Goal: Find specific page/section: Find specific page/section

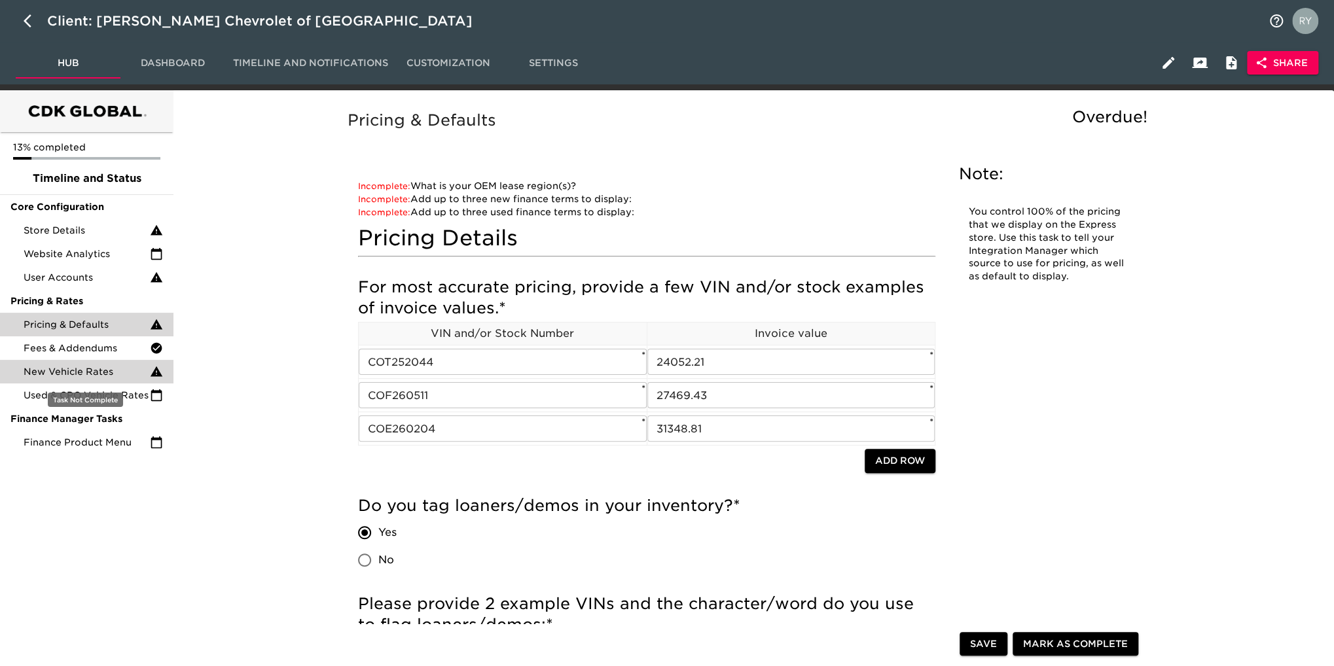
click at [105, 381] on div "New Vehicle Rates" at bounding box center [86, 372] width 173 height 24
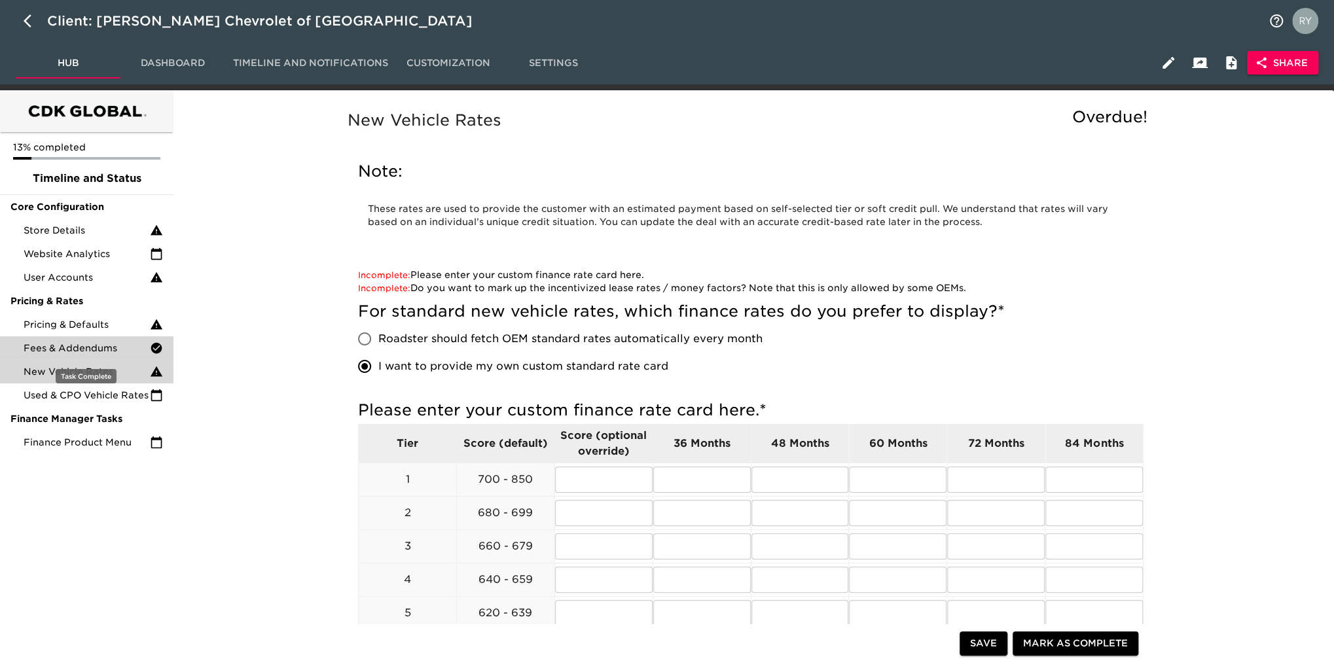
click at [120, 357] on div "Fees & Addendums" at bounding box center [86, 348] width 173 height 24
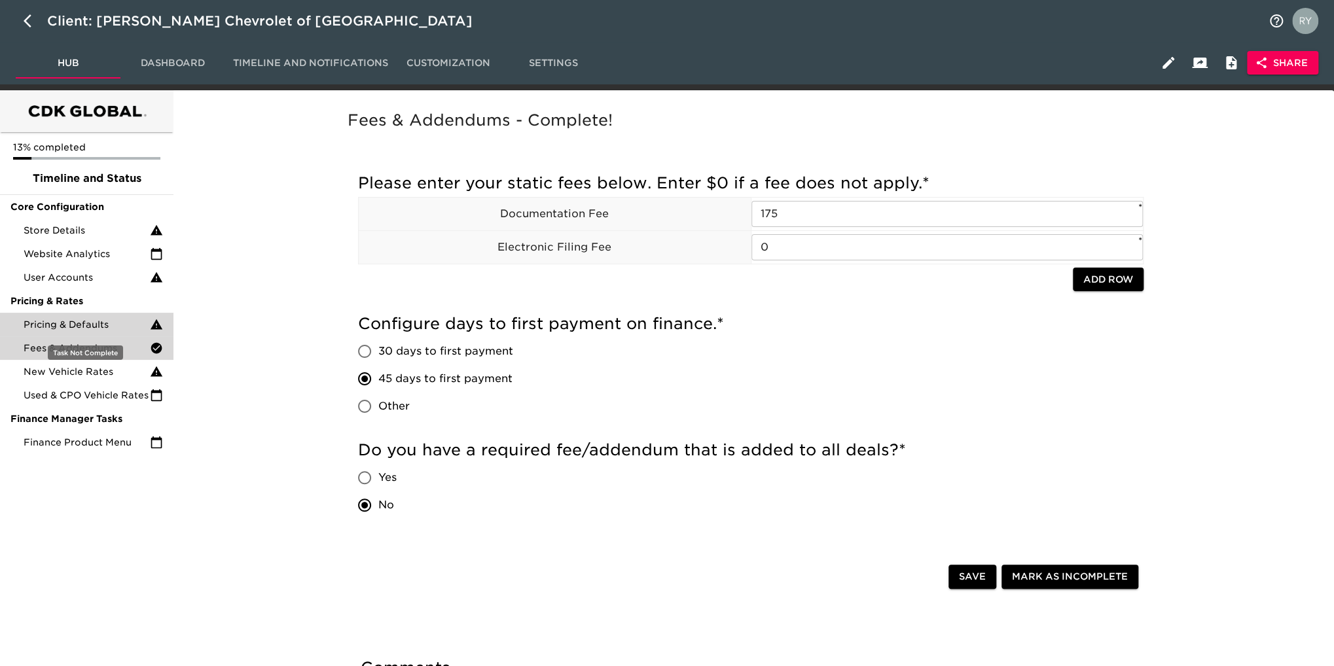
click at [67, 322] on span "Pricing & Defaults" at bounding box center [87, 324] width 126 height 13
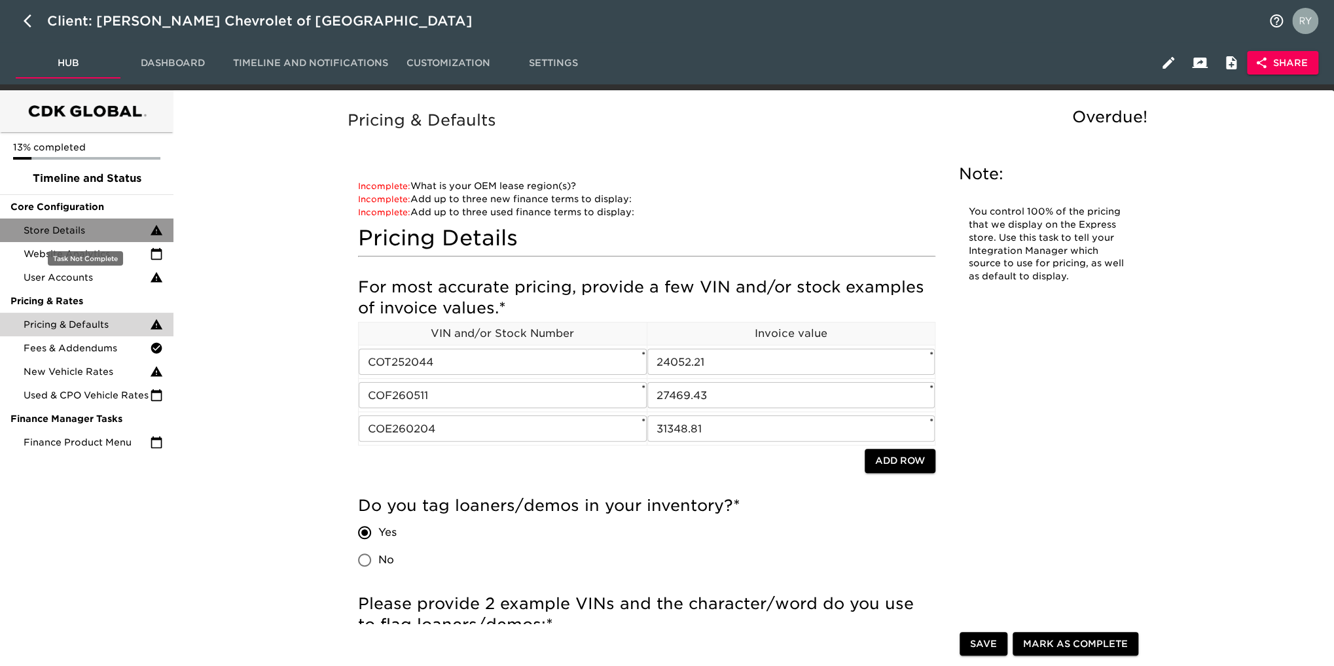
click at [71, 238] on div "Store Details" at bounding box center [86, 231] width 173 height 24
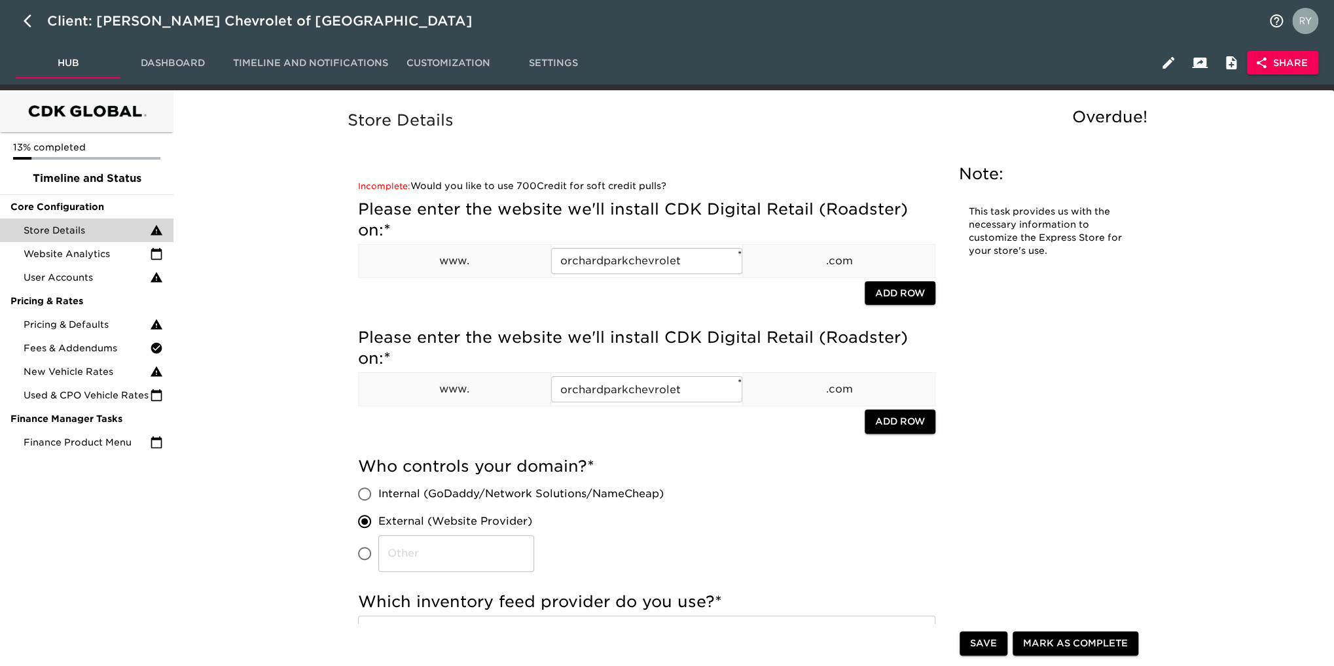
click at [1282, 60] on span "Share" at bounding box center [1283, 63] width 50 height 16
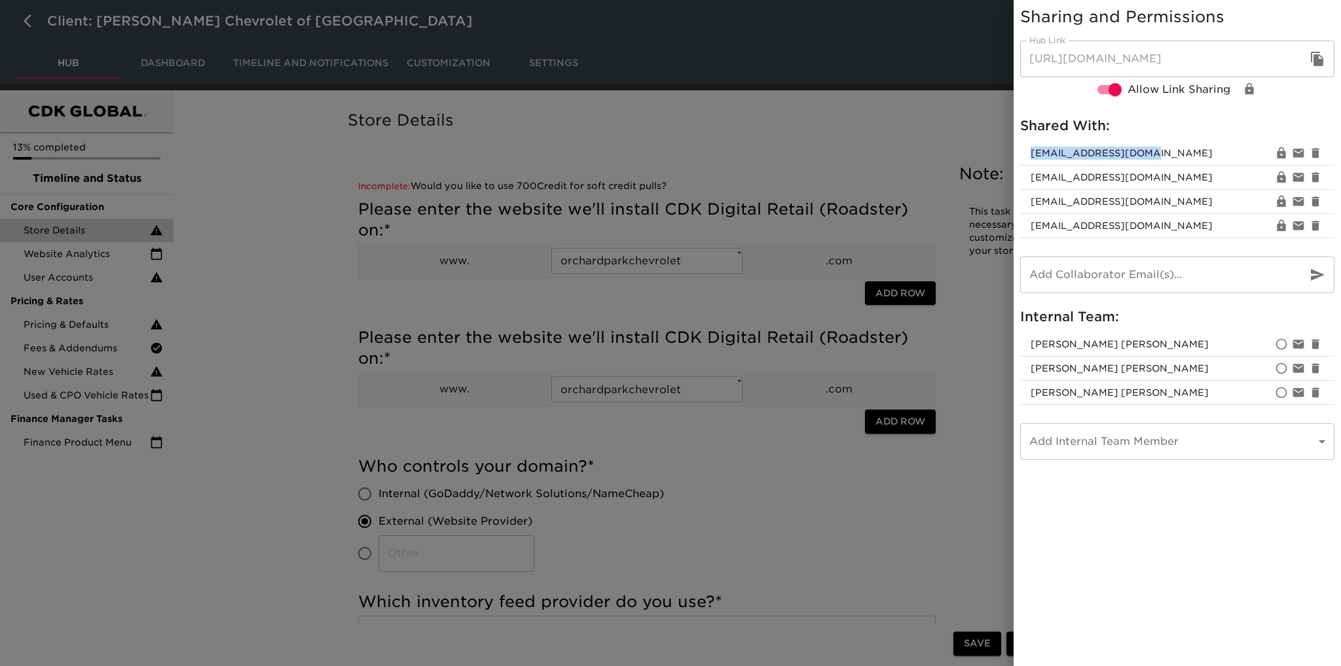
drag, startPoint x: 1144, startPoint y: 154, endPoint x: 1029, endPoint y: 159, distance: 115.3
click at [1029, 159] on li "bhollis@westherr.com" at bounding box center [1177, 153] width 314 height 24
copy span "bhollis@westherr.com"
drag, startPoint x: 766, startPoint y: 528, endPoint x: 772, endPoint y: 539, distance: 12.9
click at [767, 528] on div at bounding box center [670, 333] width 1341 height 666
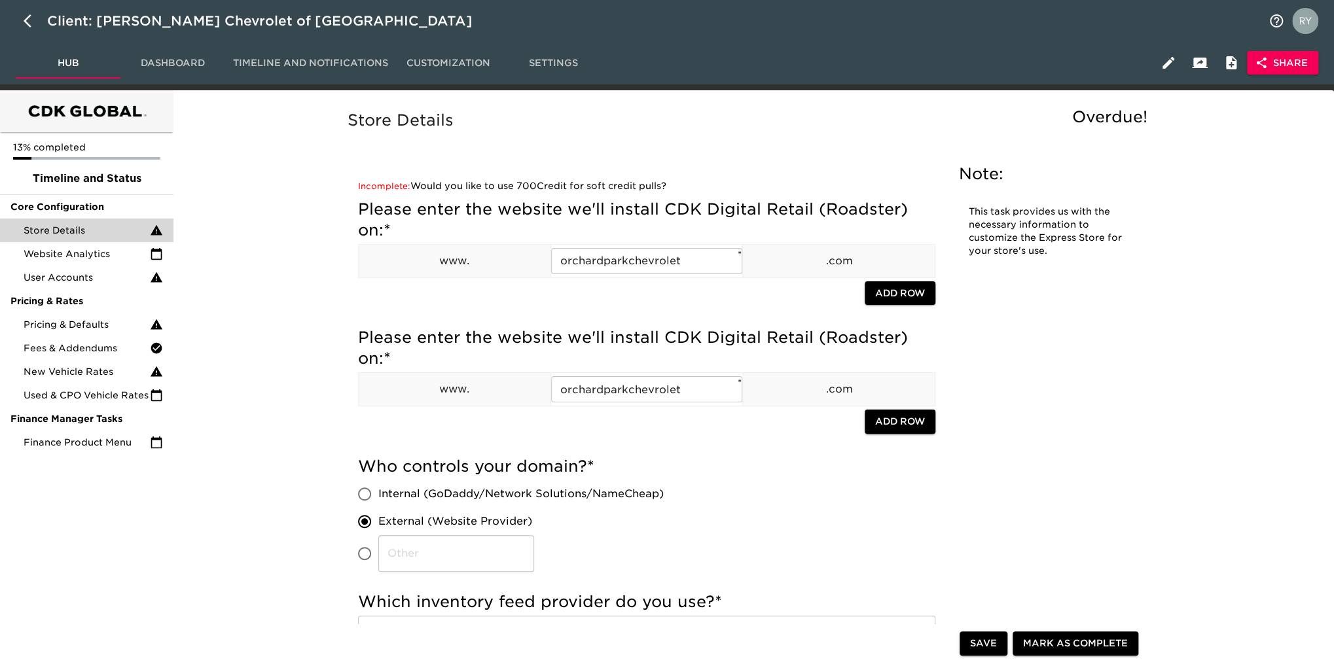
click at [1247, 51] on button "Share" at bounding box center [1282, 63] width 71 height 24
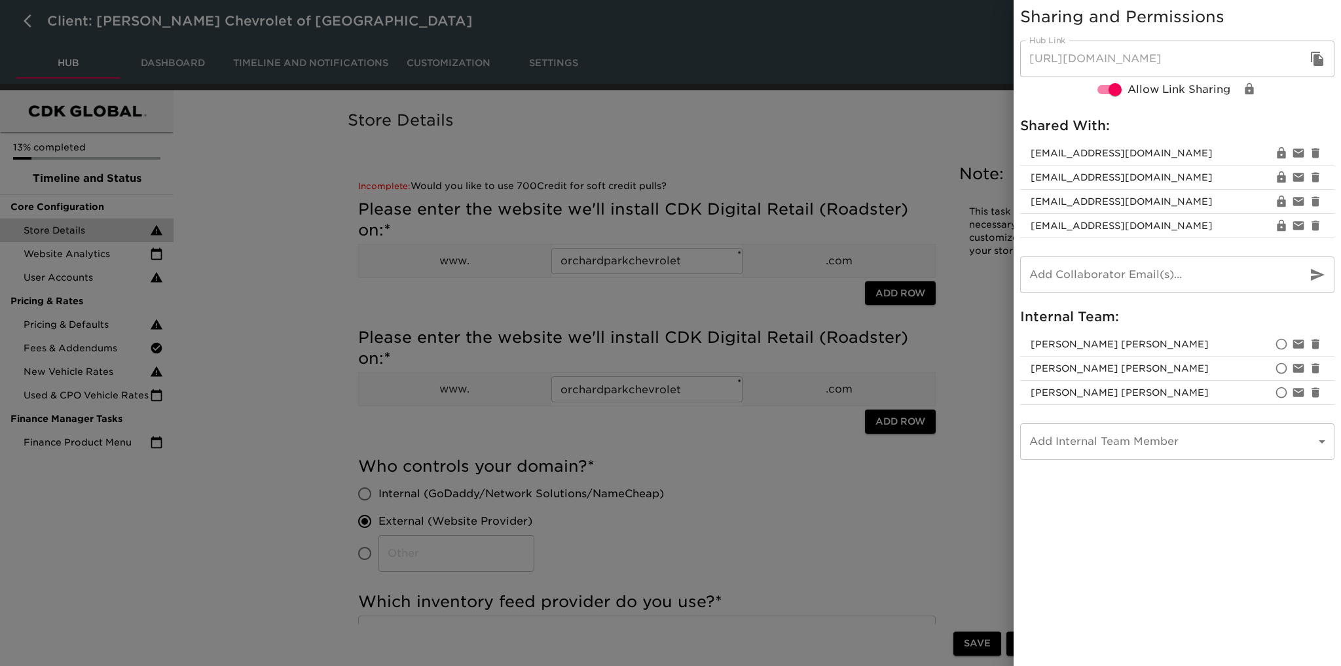
click at [828, 532] on div at bounding box center [670, 333] width 1341 height 666
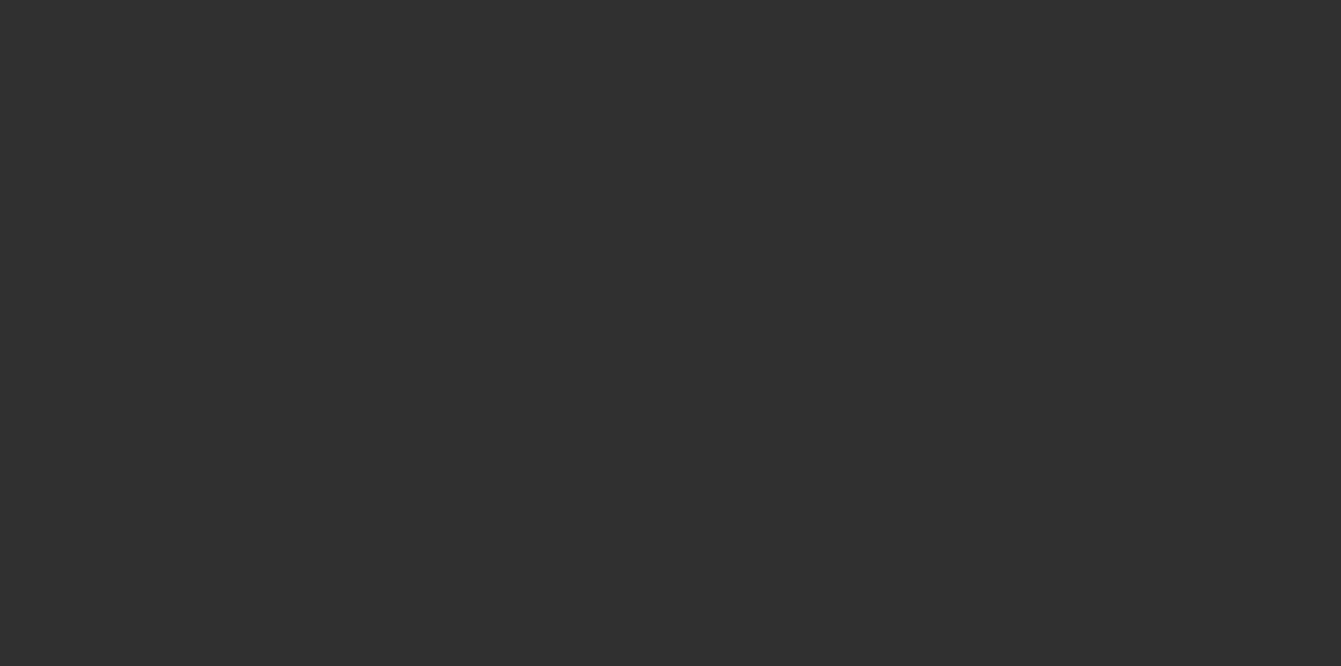
select select "10"
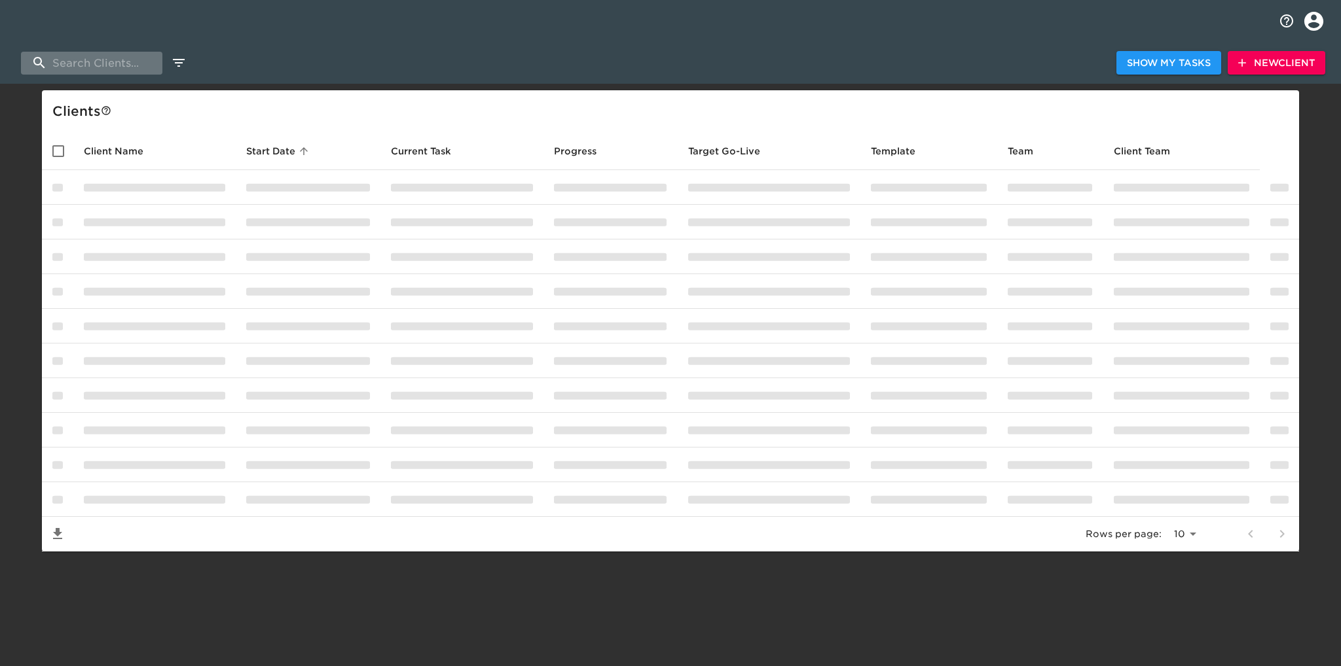
click at [96, 60] on input "search" at bounding box center [91, 63] width 141 height 23
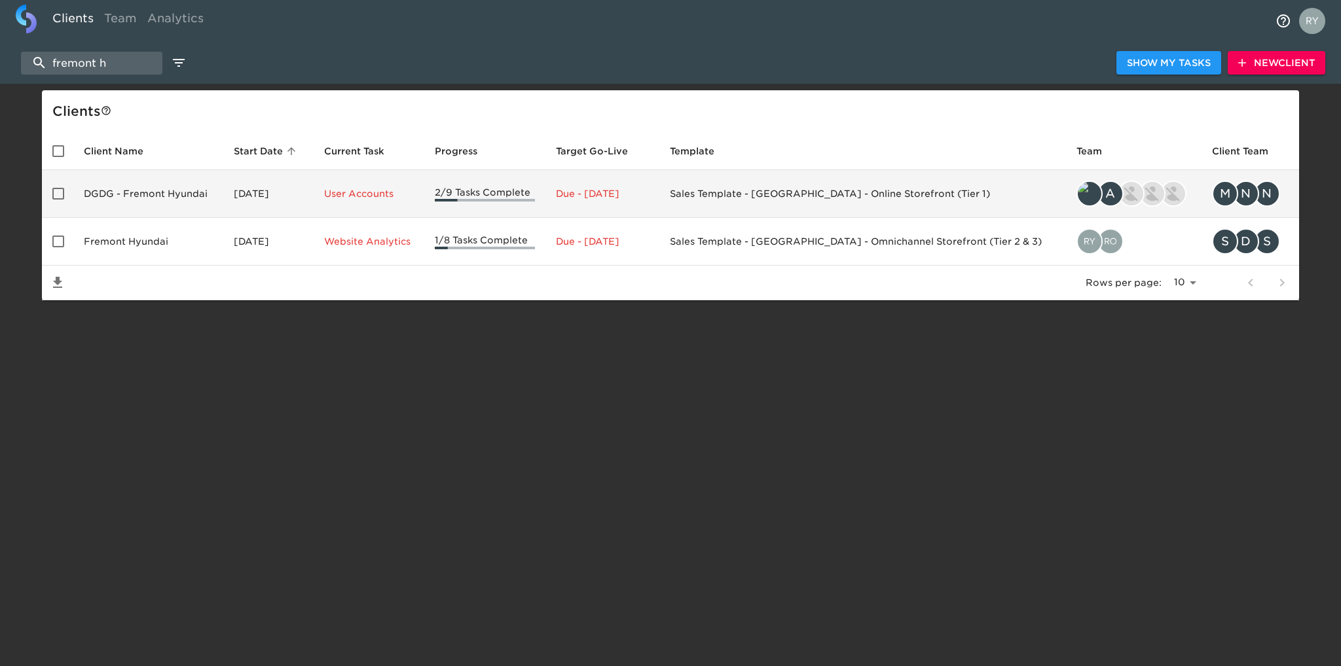
type input "fremont h"
click at [153, 197] on td "DGDG - Fremont Hyundai" at bounding box center [148, 194] width 150 height 48
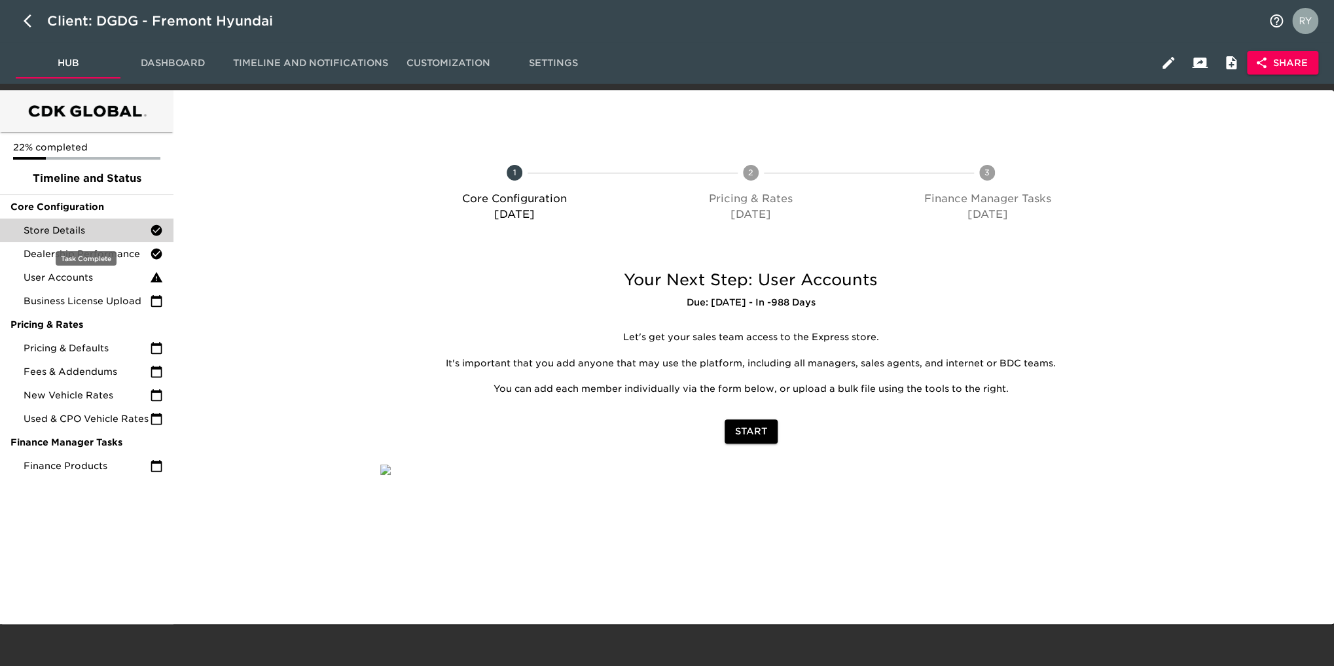
click at [124, 236] on span "Store Details" at bounding box center [87, 230] width 126 height 13
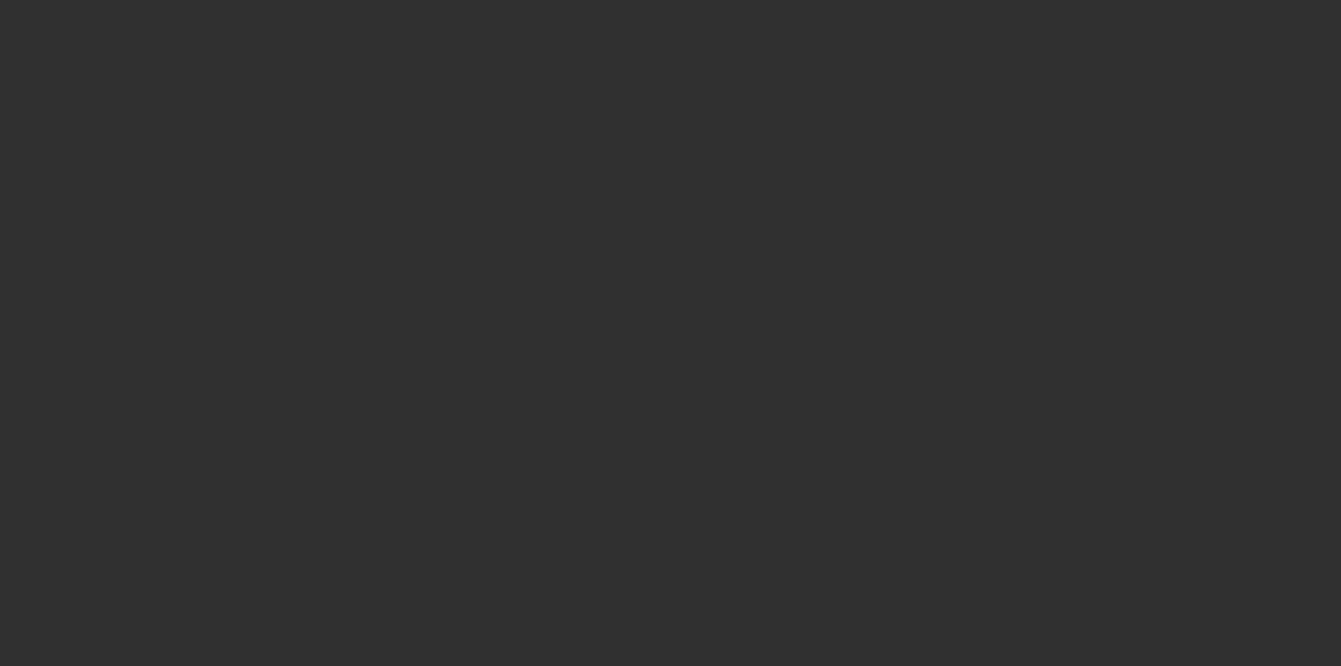
select select "10"
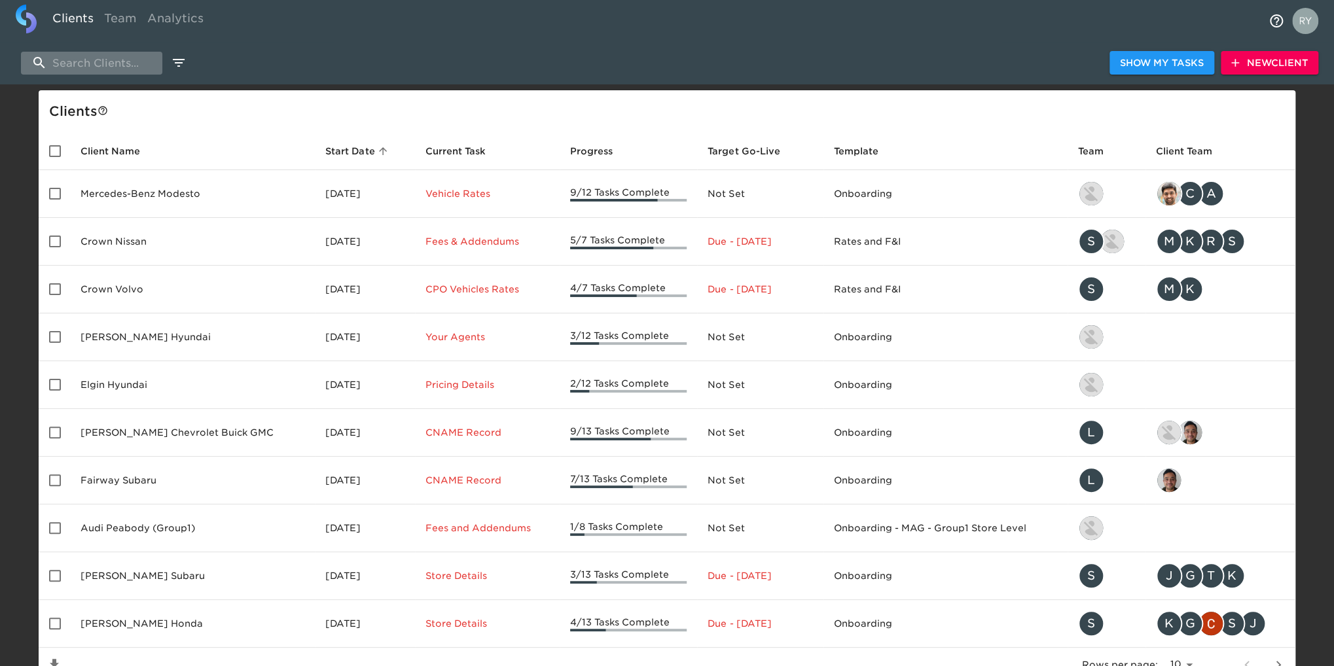
click at [108, 67] on input "search" at bounding box center [91, 63] width 141 height 23
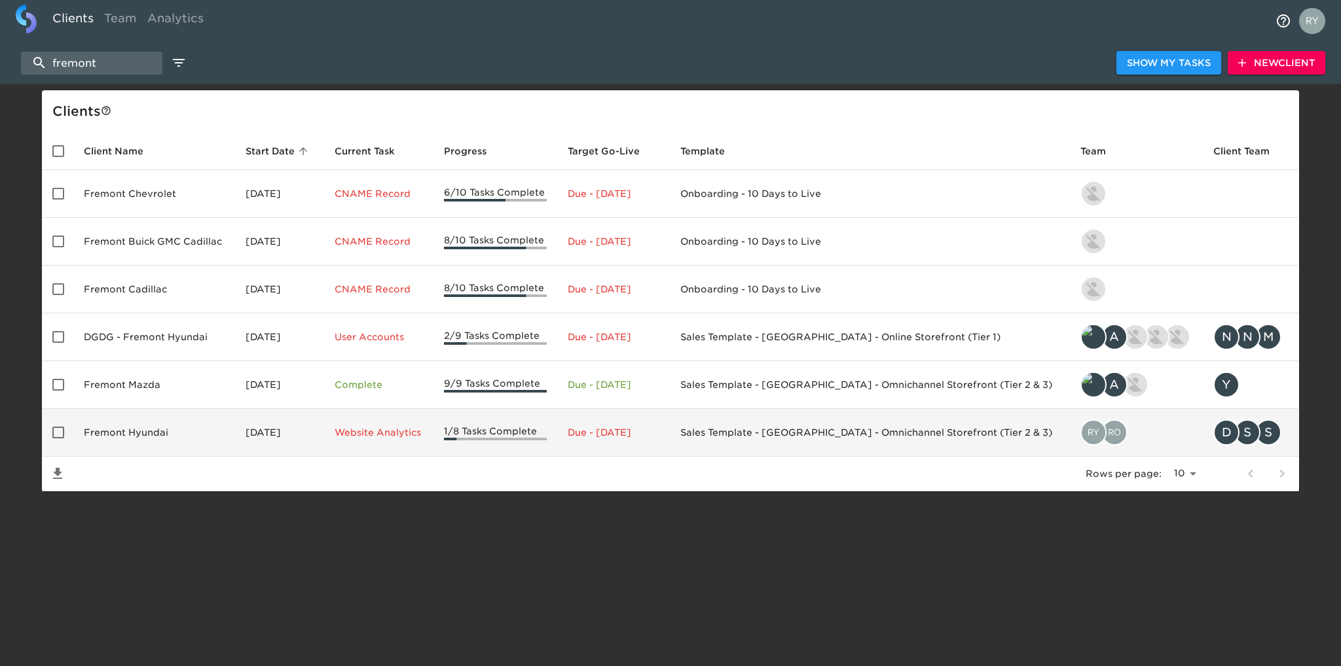
type input "fremont"
click at [145, 427] on td "Fremont Hyundai" at bounding box center [154, 433] width 162 height 48
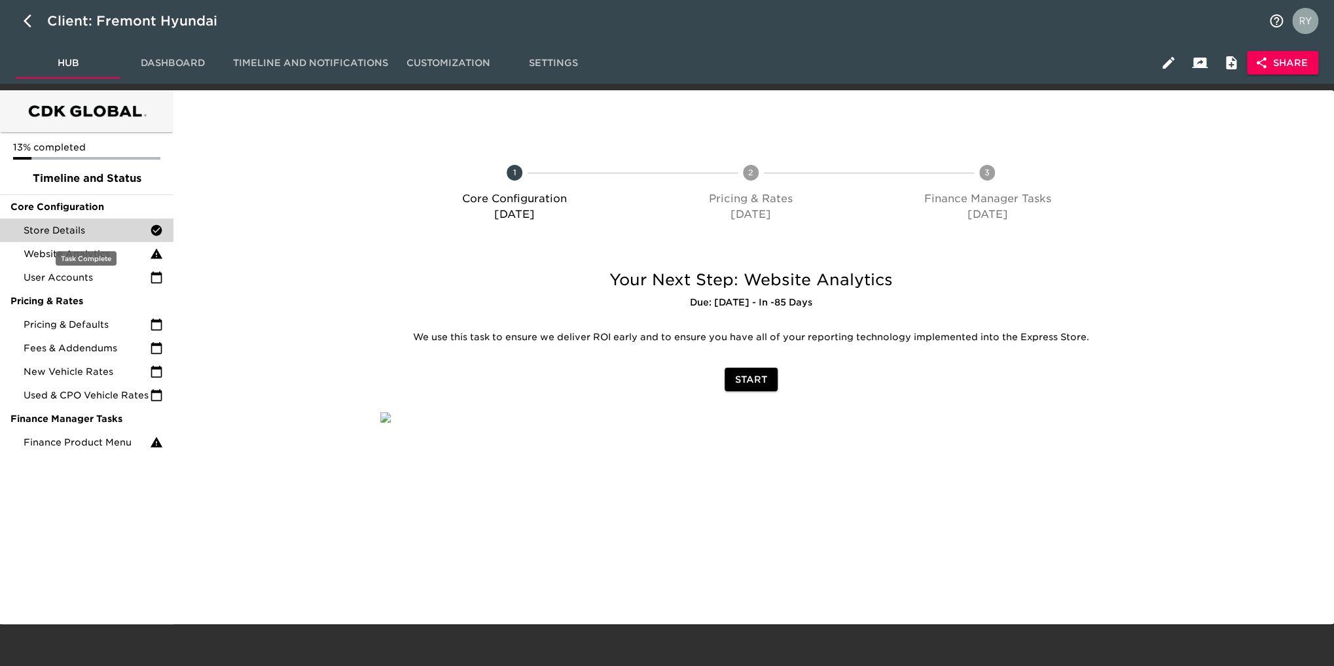
click at [107, 240] on div "Store Details" at bounding box center [86, 231] width 173 height 24
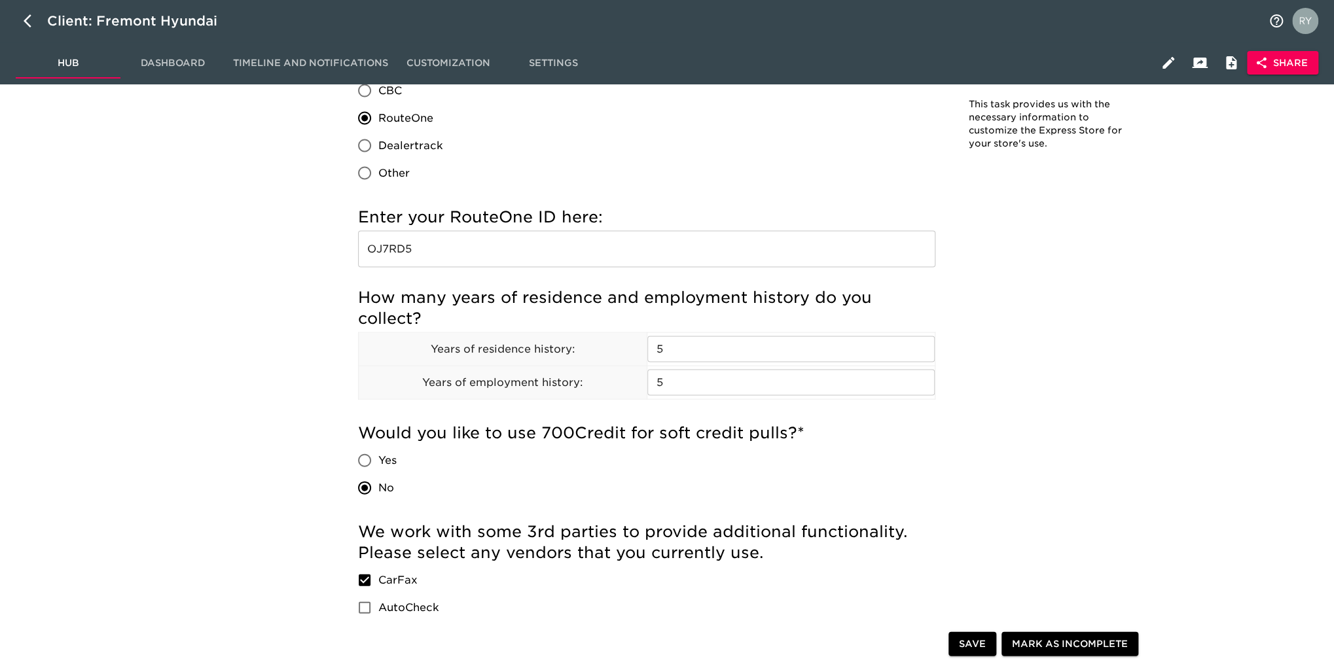
scroll to position [1702, 0]
